Goal: Task Accomplishment & Management: Use online tool/utility

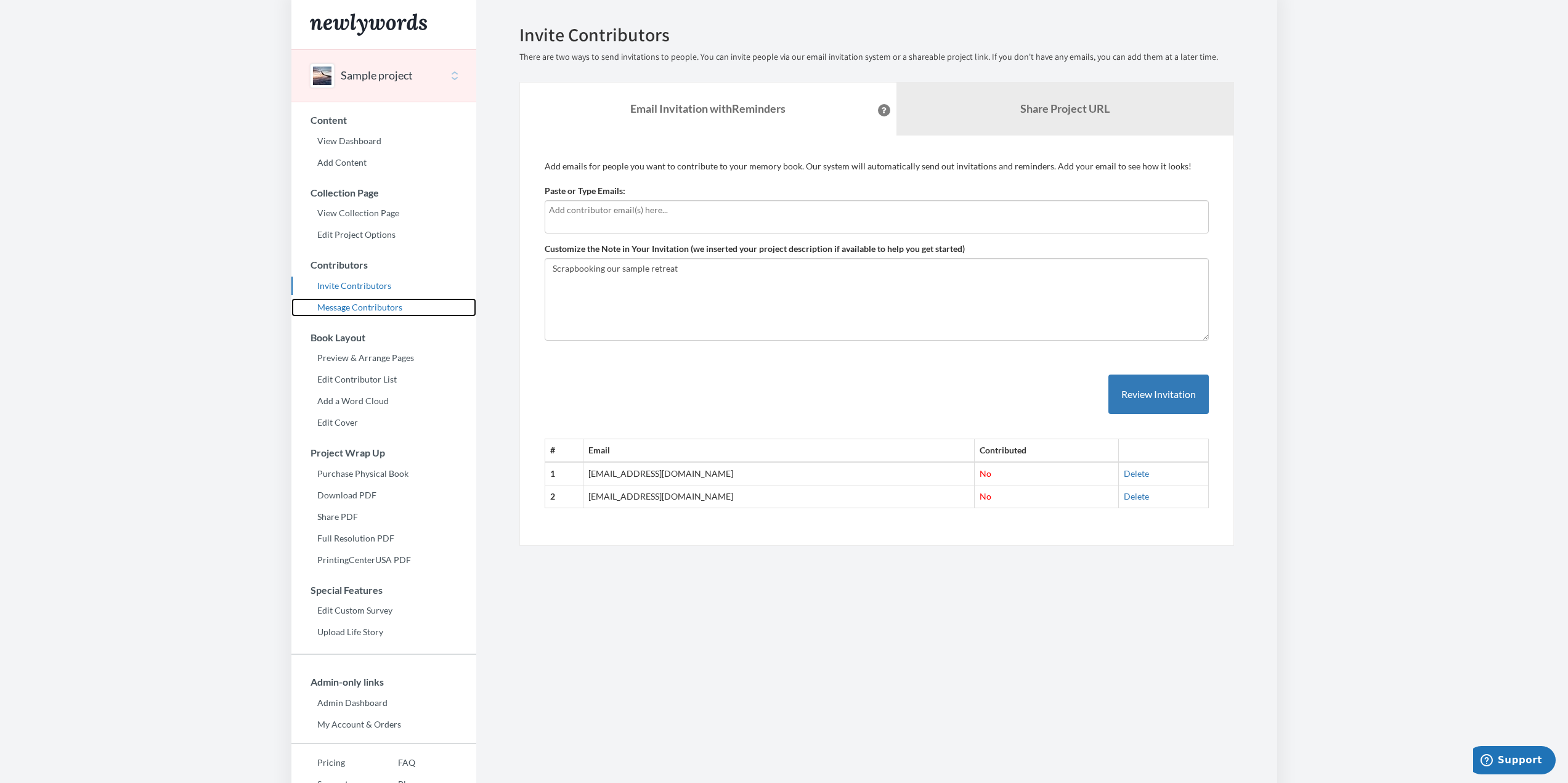
click at [363, 314] on link "Message Contributors" at bounding box center [384, 307] width 185 height 19
click at [1138, 397] on button "Review Invitation" at bounding box center [1158, 395] width 100 height 40
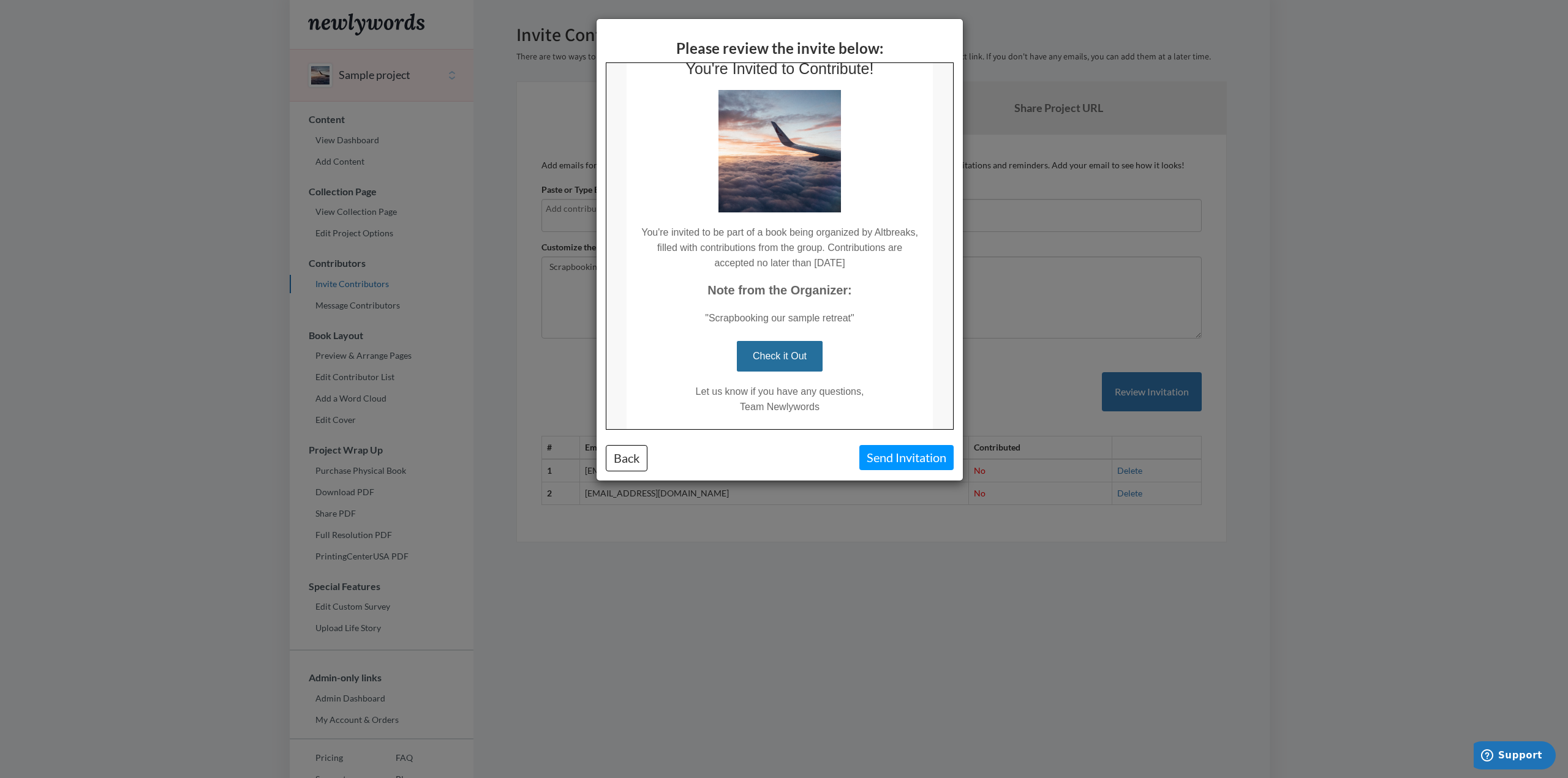
scroll to position [0, 0]
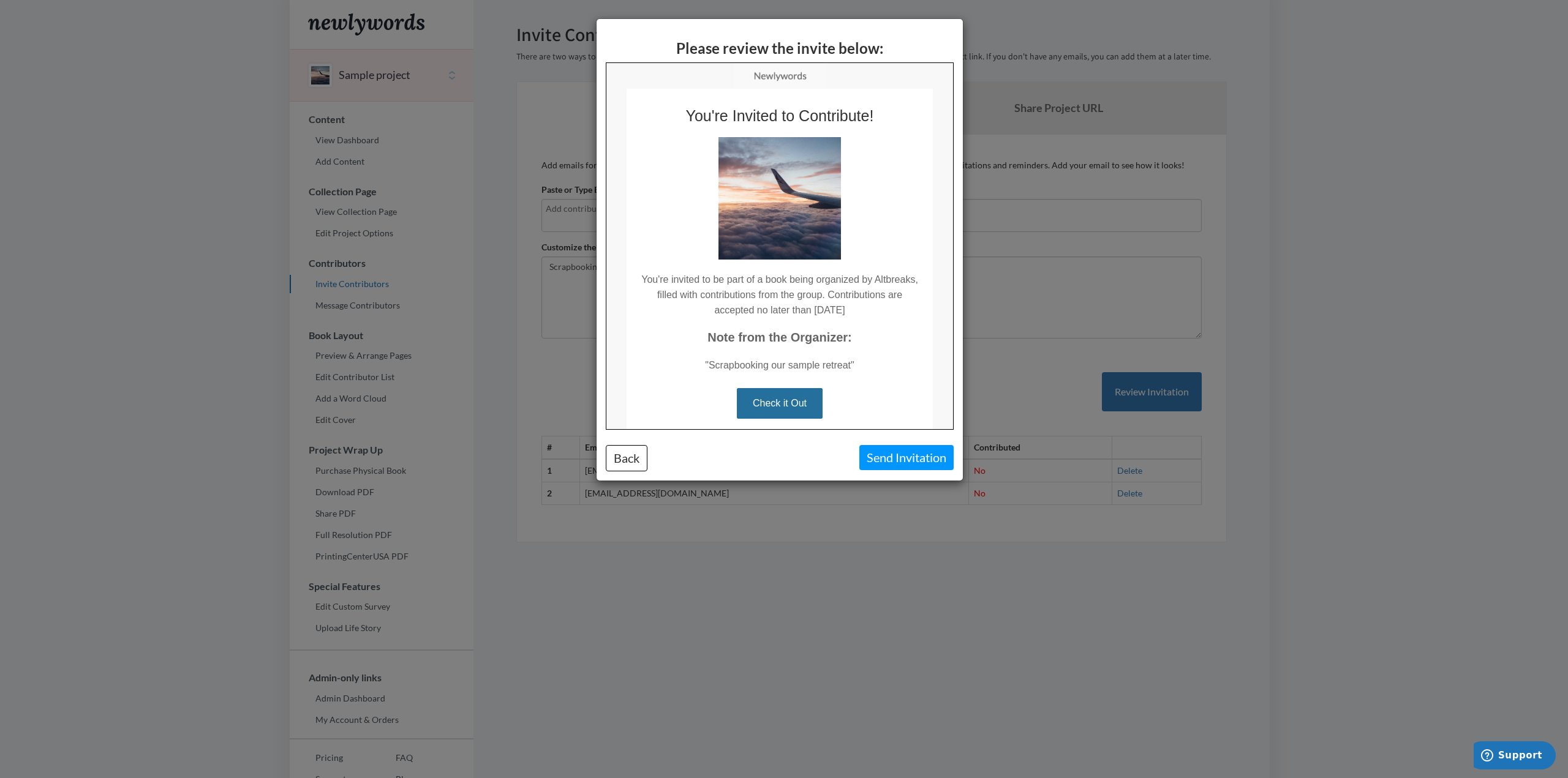
click at [1176, 393] on div "Please review the invite below: Back Send Invitation" at bounding box center [784, 389] width 1568 height 778
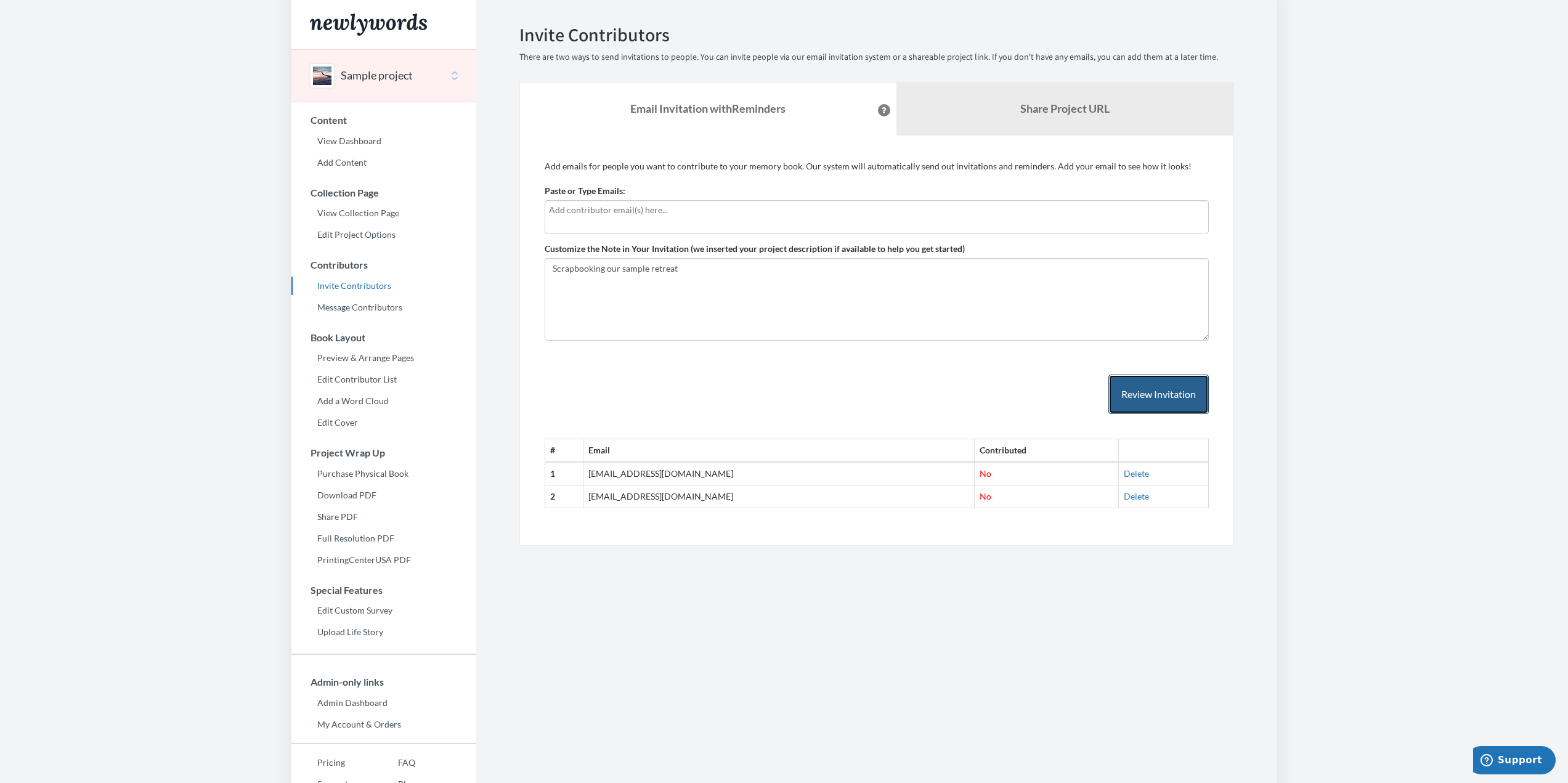
click at [1142, 410] on button "Review Invitation" at bounding box center [1158, 395] width 100 height 40
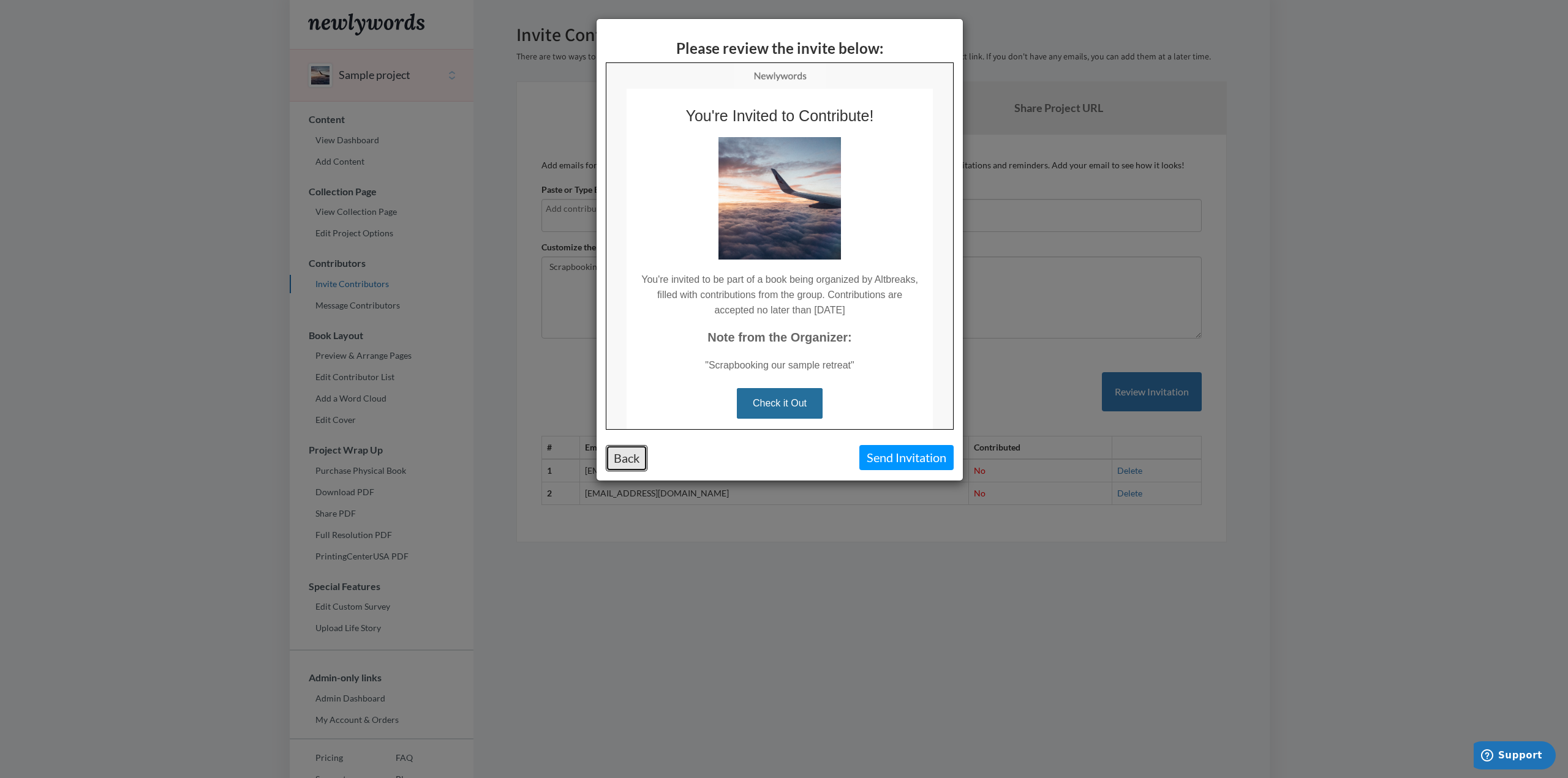
click at [621, 459] on button "Back" at bounding box center [627, 458] width 42 height 27
